Goal: Information Seeking & Learning: Learn about a topic

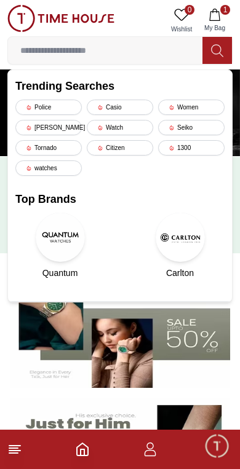
scroll to position [0, 1]
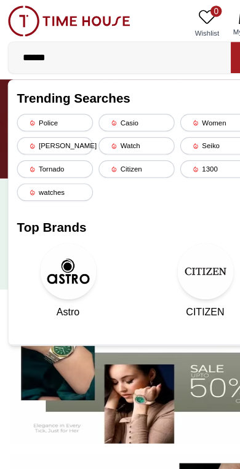
type input "******"
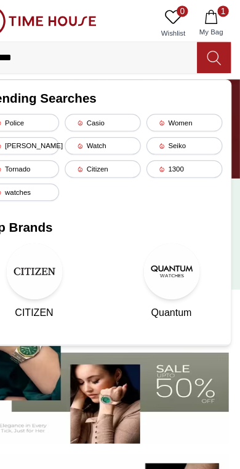
click at [211, 52] on icon at bounding box center [217, 51] width 12 height 14
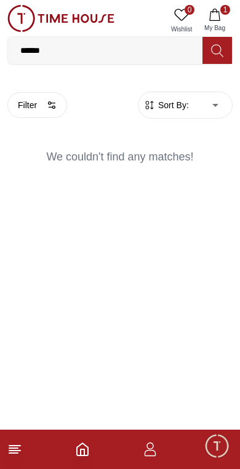
click at [87, 450] on icon "Home" at bounding box center [82, 449] width 11 height 12
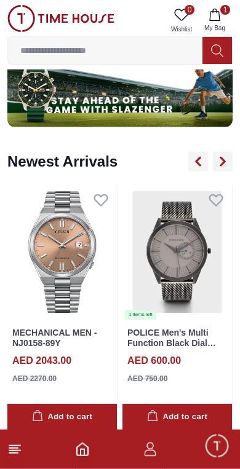
scroll to position [808, 0]
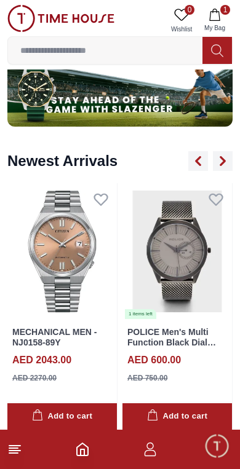
click at [19, 454] on icon at bounding box center [14, 449] width 15 height 15
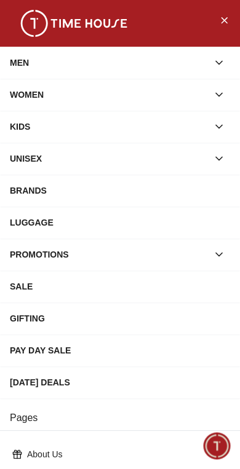
click at [224, 56] on button "button" at bounding box center [219, 63] width 22 height 22
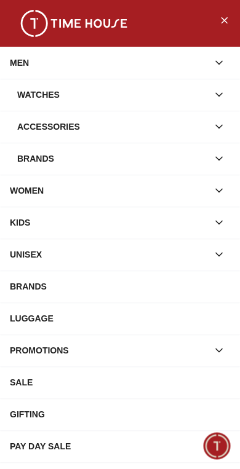
click at [221, 97] on icon "button" at bounding box center [219, 95] width 12 height 12
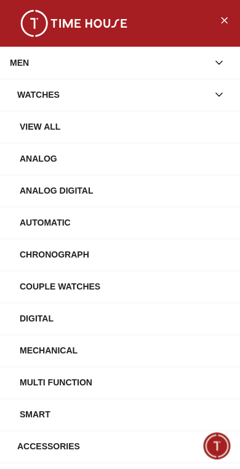
click at [219, 95] on icon "button" at bounding box center [219, 95] width 12 height 12
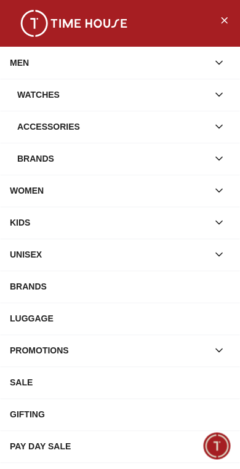
click at [221, 97] on icon "button" at bounding box center [219, 95] width 12 height 12
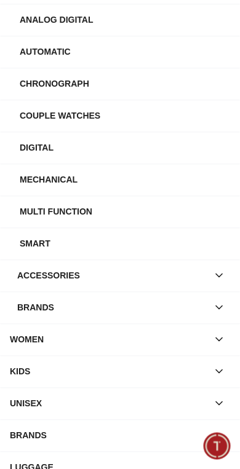
scroll to position [172, 0]
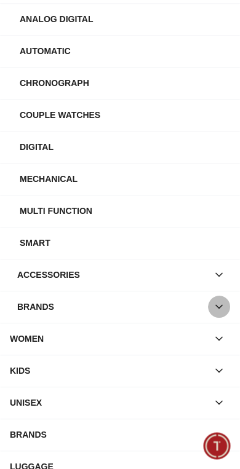
click at [218, 307] on icon "button" at bounding box center [219, 307] width 6 height 3
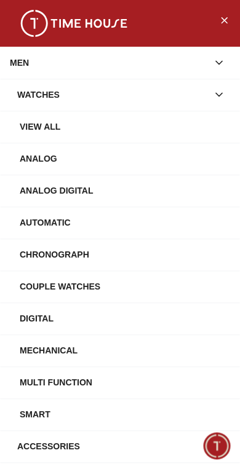
scroll to position [0, 0]
click at [220, 21] on icon "Close Menu" at bounding box center [224, 19] width 10 height 15
